Goal: Information Seeking & Learning: Learn about a topic

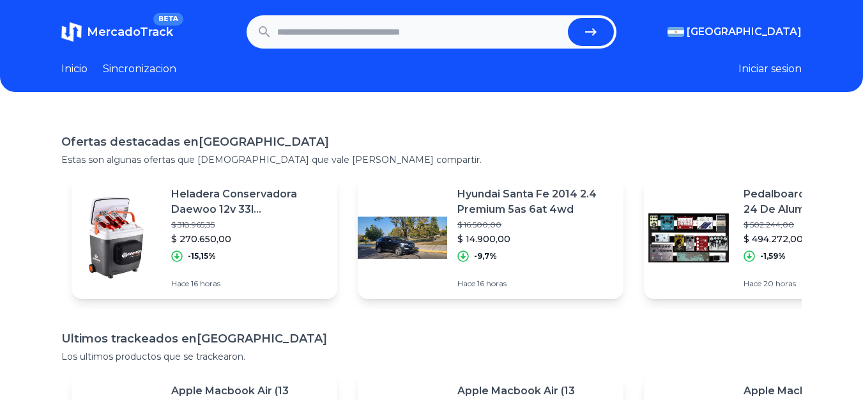
click at [370, 36] on input "text" at bounding box center [420, 32] width 286 height 28
type input "**********"
click at [568, 18] on button "submit" at bounding box center [591, 32] width 46 height 28
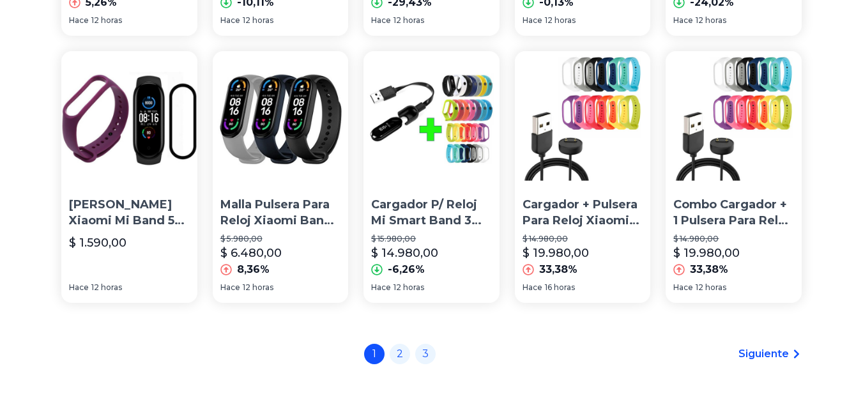
scroll to position [992, 0]
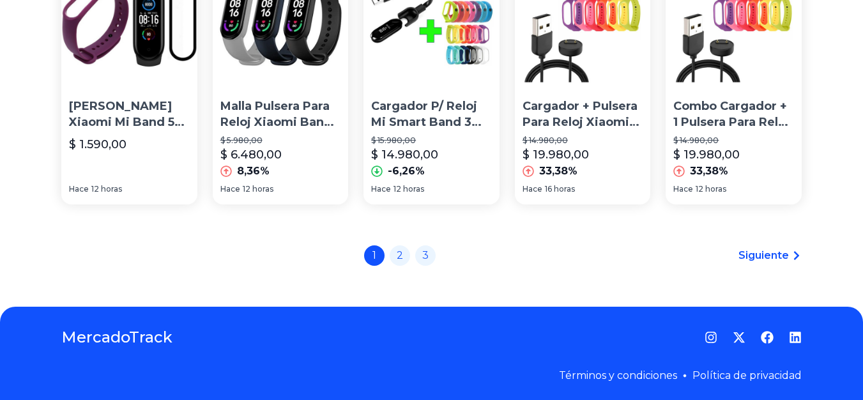
click at [417, 250] on div "1 2 3" at bounding box center [400, 255] width 72 height 20
click at [410, 250] on link "2" at bounding box center [400, 254] width 20 height 20
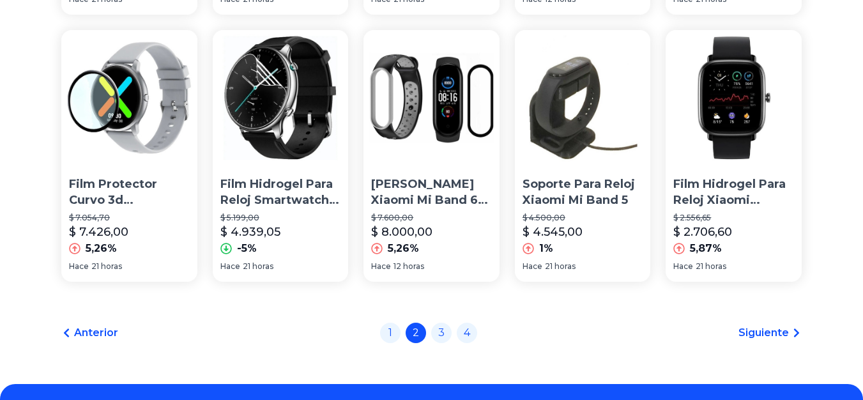
scroll to position [992, 0]
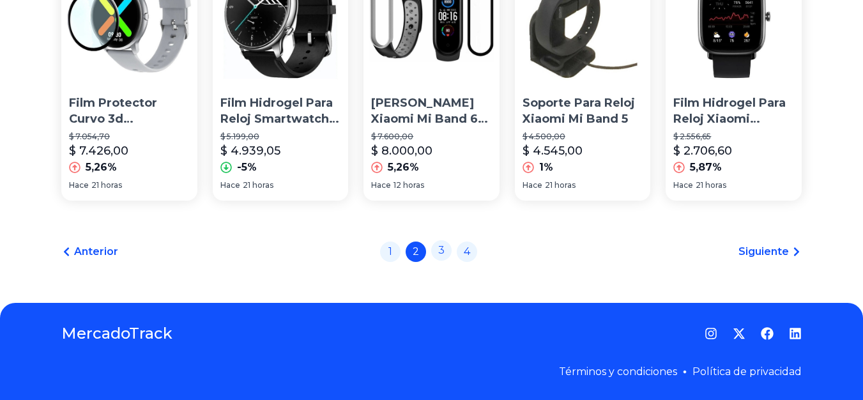
click at [449, 248] on link "3" at bounding box center [441, 250] width 20 height 20
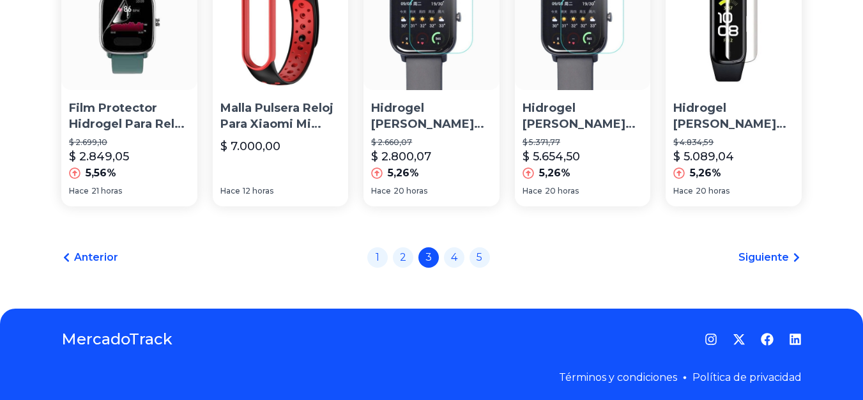
scroll to position [992, 0]
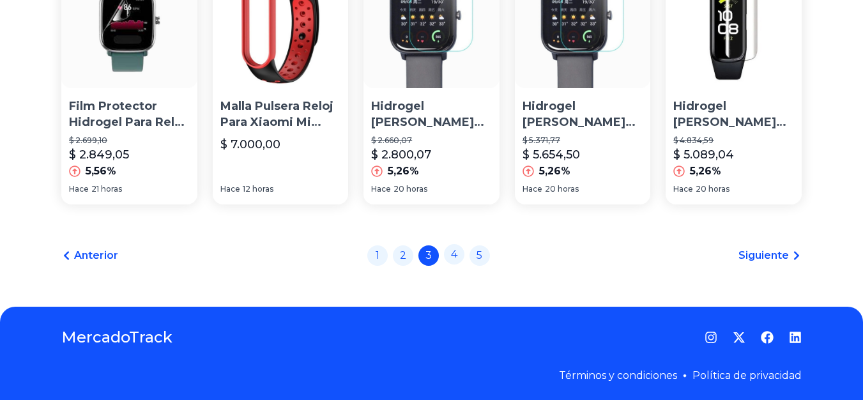
click at [451, 254] on link "4" at bounding box center [454, 254] width 20 height 20
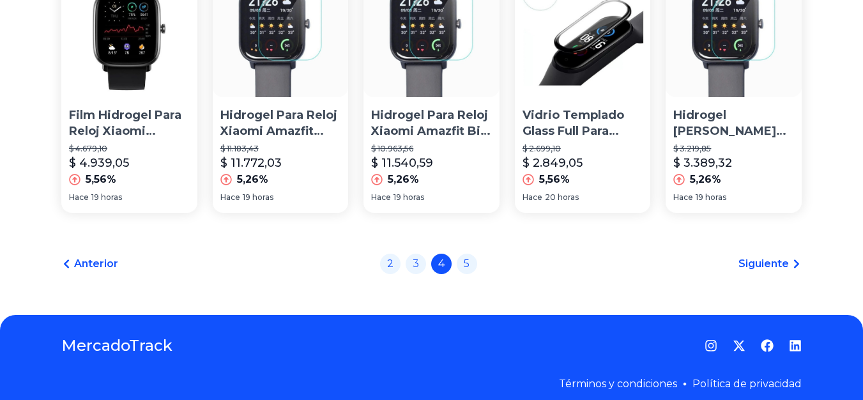
scroll to position [992, 0]
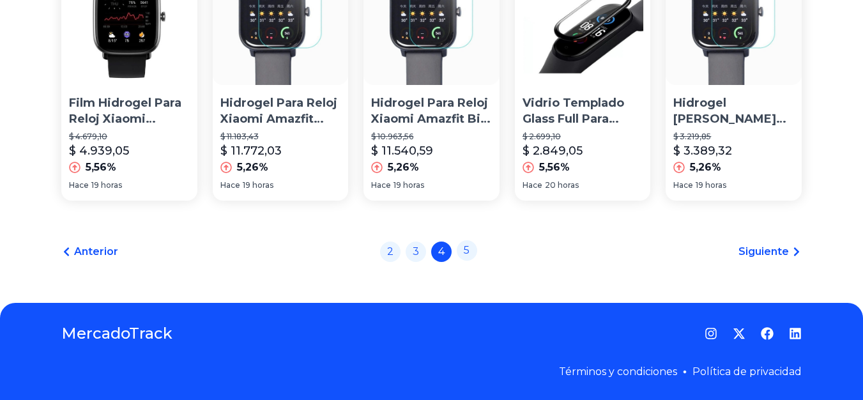
click at [472, 250] on link "5" at bounding box center [467, 250] width 20 height 20
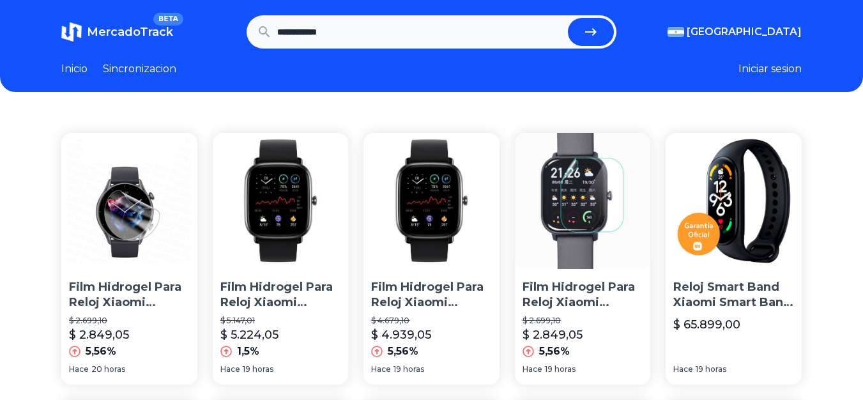
click at [391, 31] on input "**********" at bounding box center [420, 32] width 286 height 28
